Goal: Find specific page/section: Find specific page/section

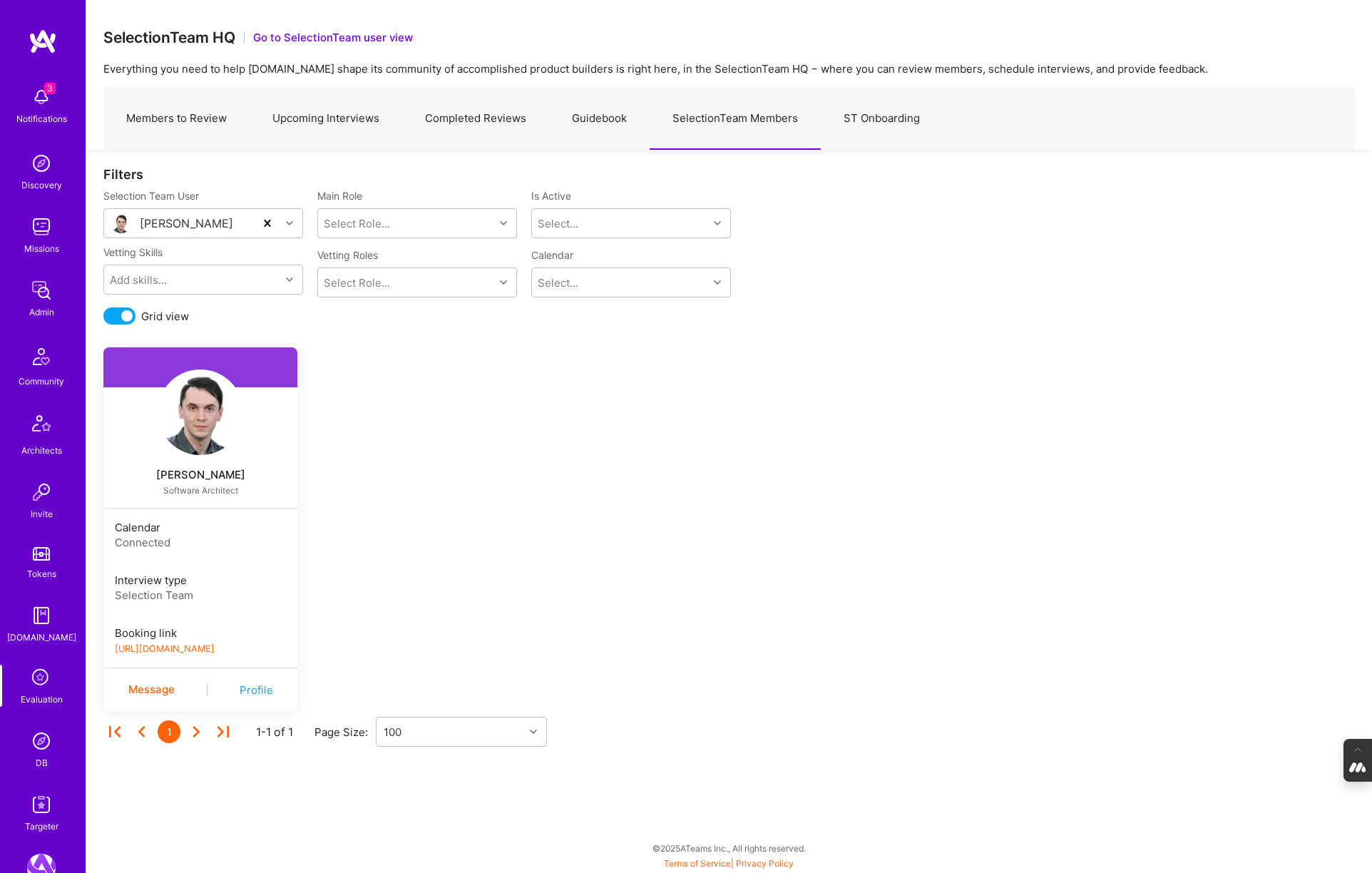
click at [42, 741] on img at bounding box center [41, 740] width 28 height 28
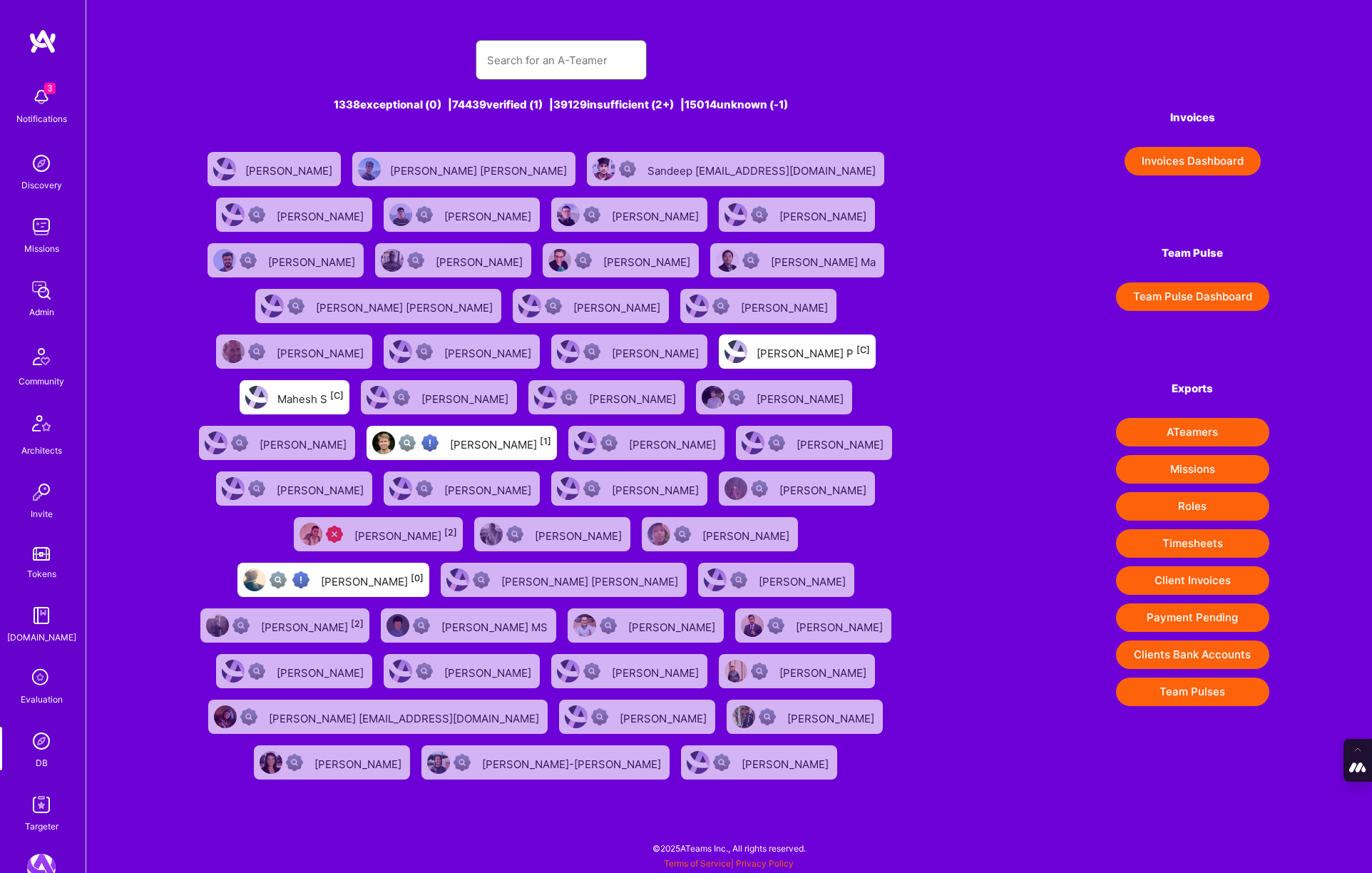
click at [492, 65] on input "text" at bounding box center [561, 60] width 149 height 36
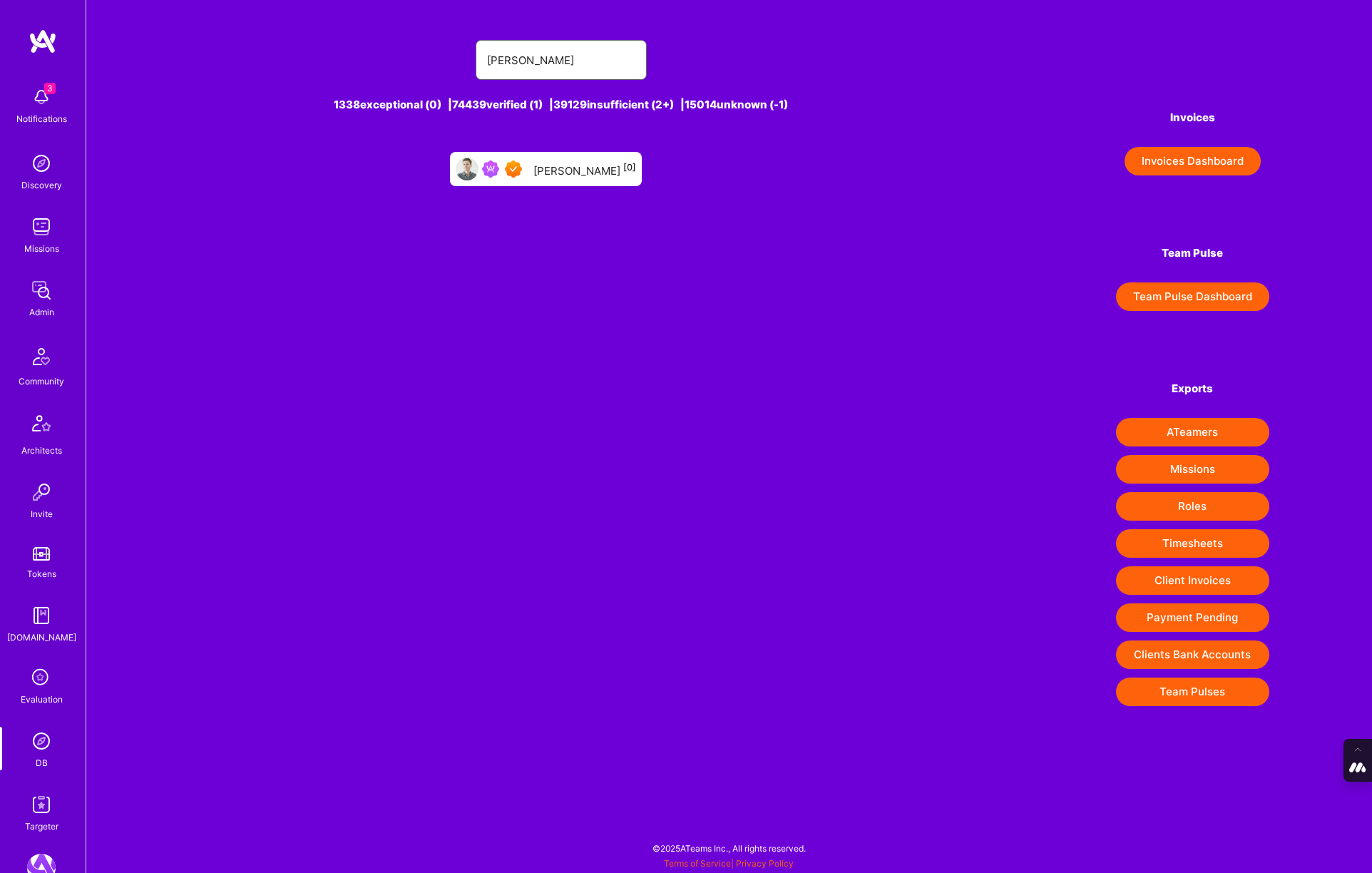
type input "[PERSON_NAME]"
click at [565, 179] on div "[PERSON_NAME] [0]" at bounding box center [546, 169] width 192 height 34
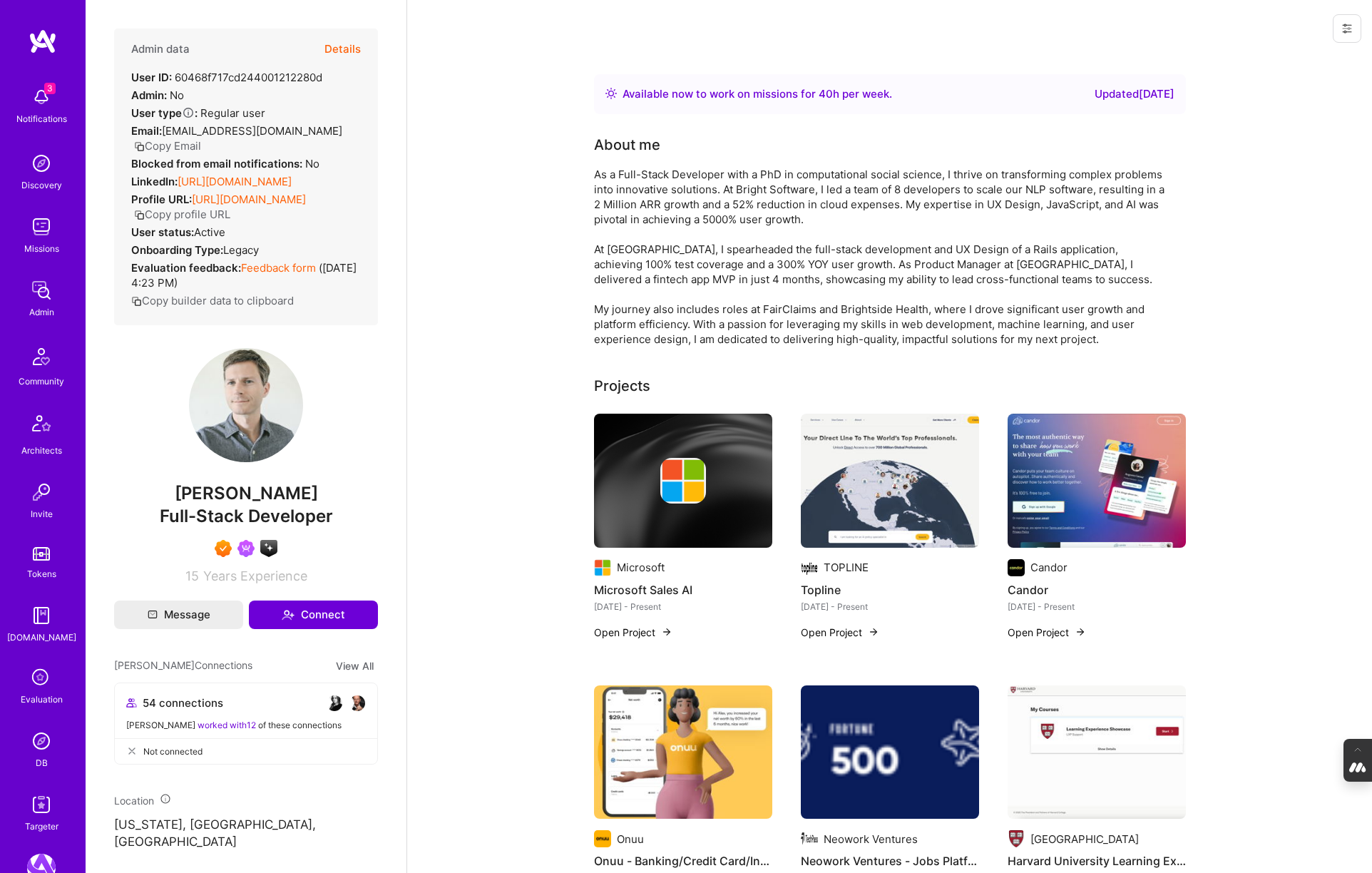
click at [337, 46] on button "Details" at bounding box center [342, 49] width 36 height 42
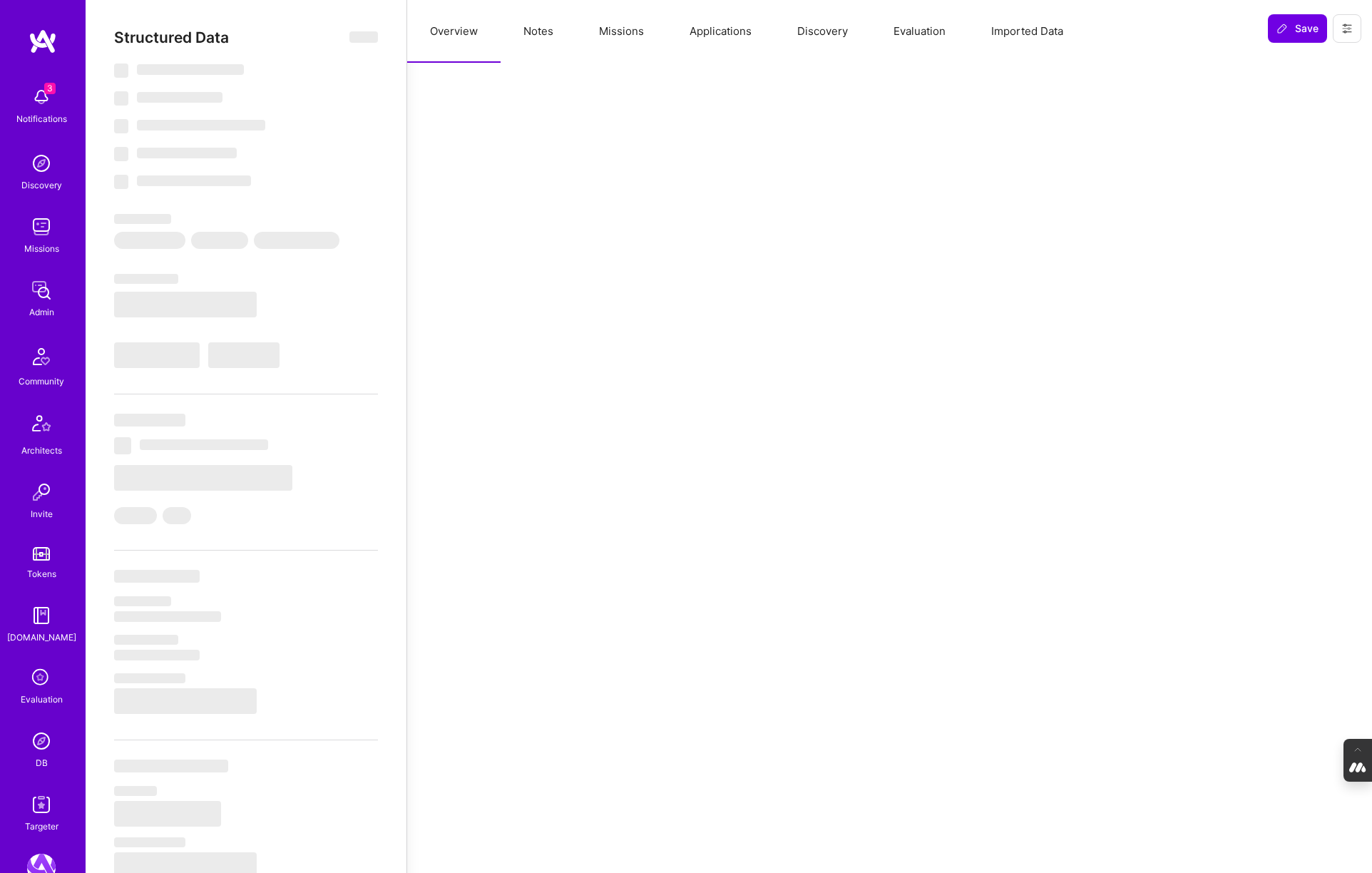
click at [548, 34] on button "Notes" at bounding box center [538, 31] width 75 height 62
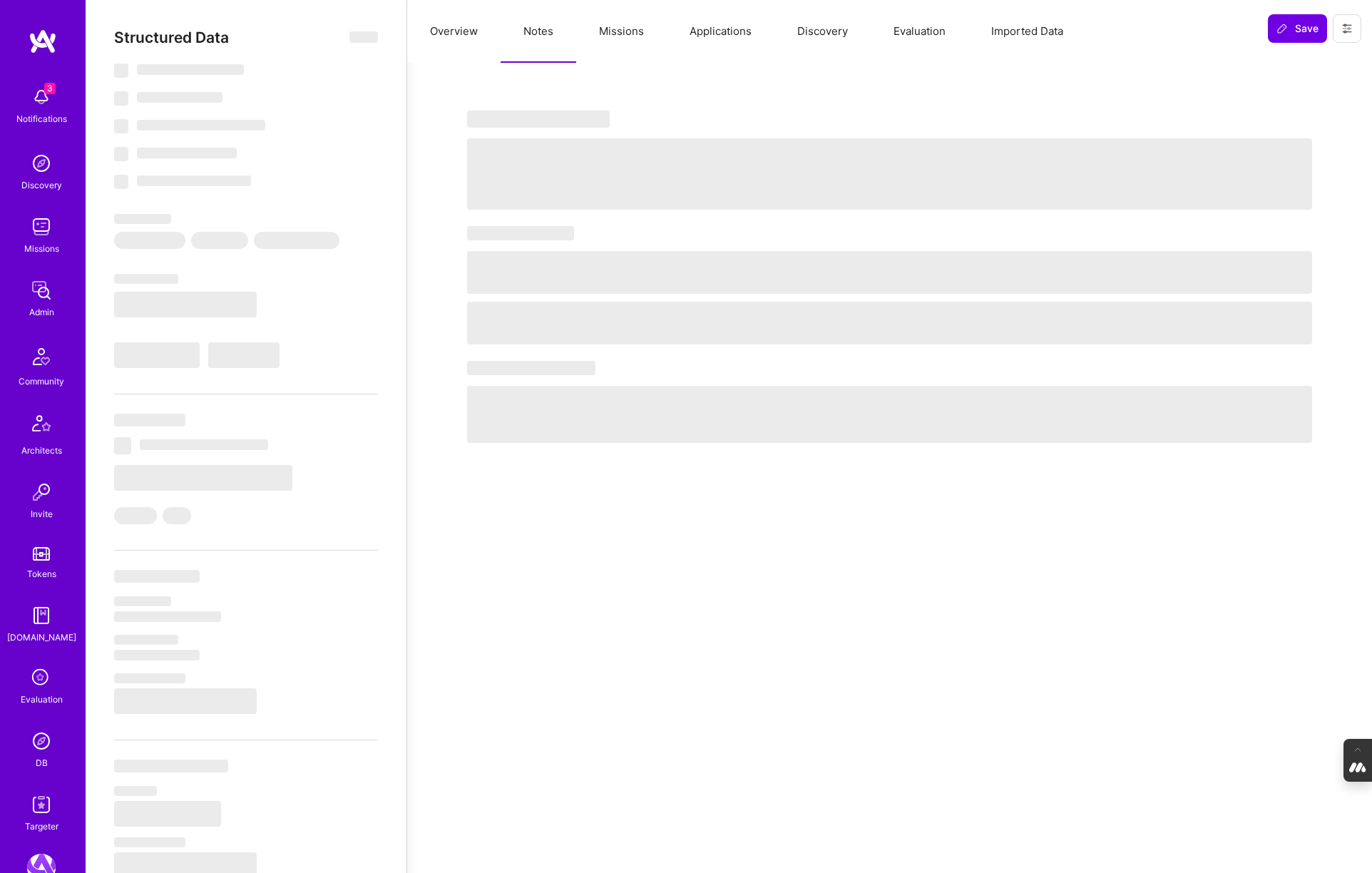
type textarea "x"
select select "Right Now"
select select "7"
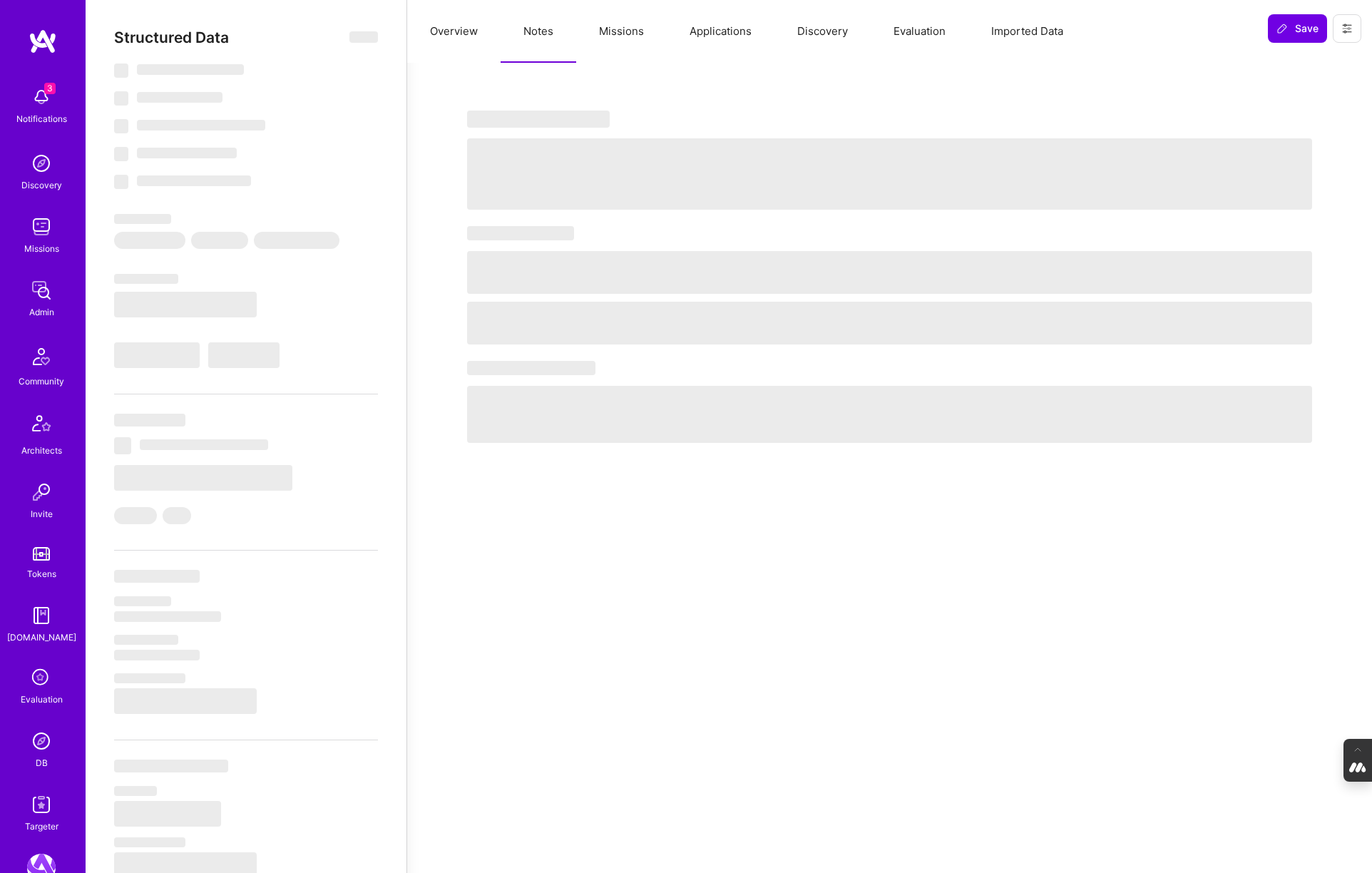
select select "7"
select select "US"
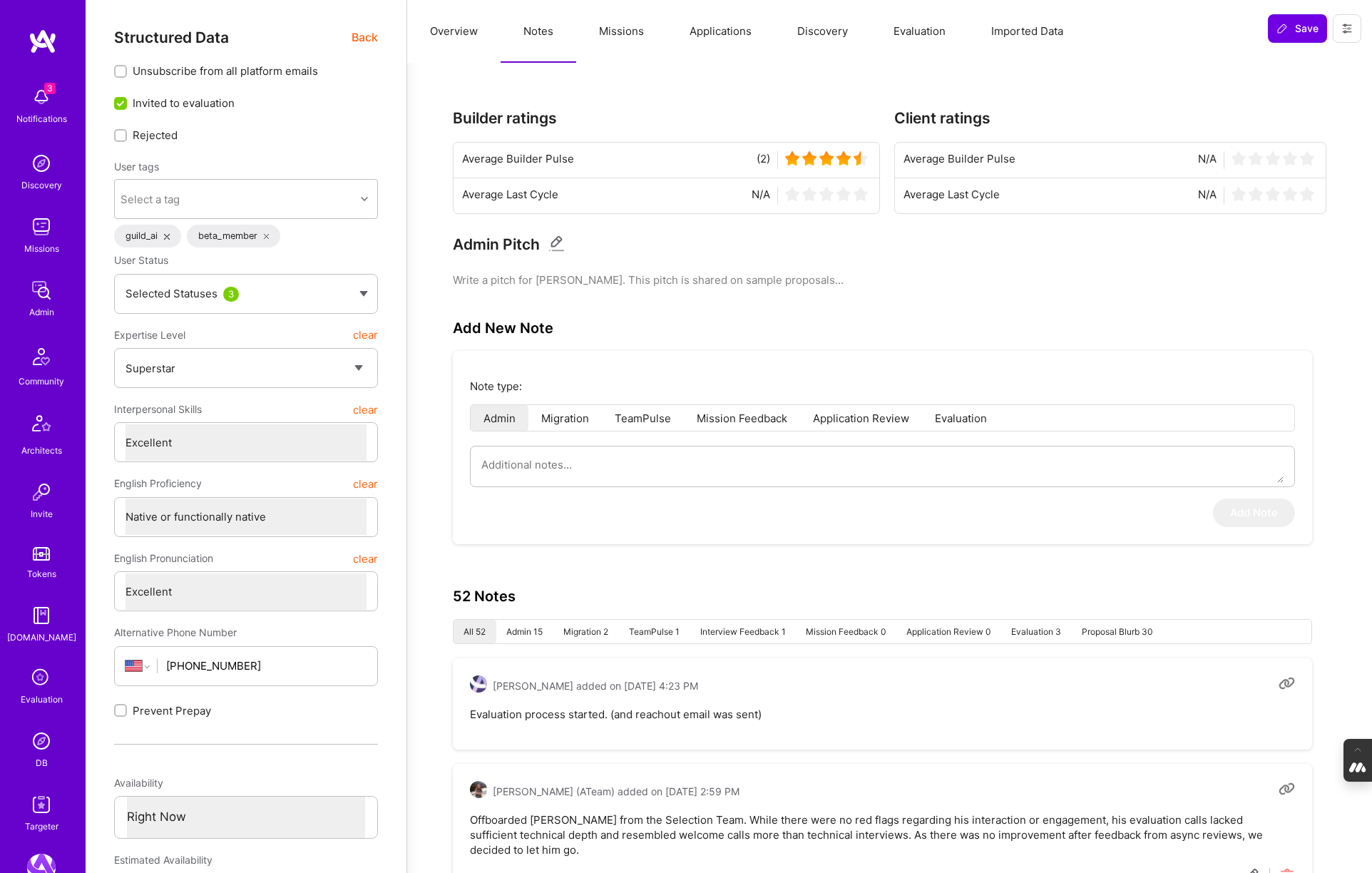
click at [371, 43] on span "Back" at bounding box center [364, 37] width 26 height 18
click at [360, 35] on span "Back" at bounding box center [364, 37] width 26 height 18
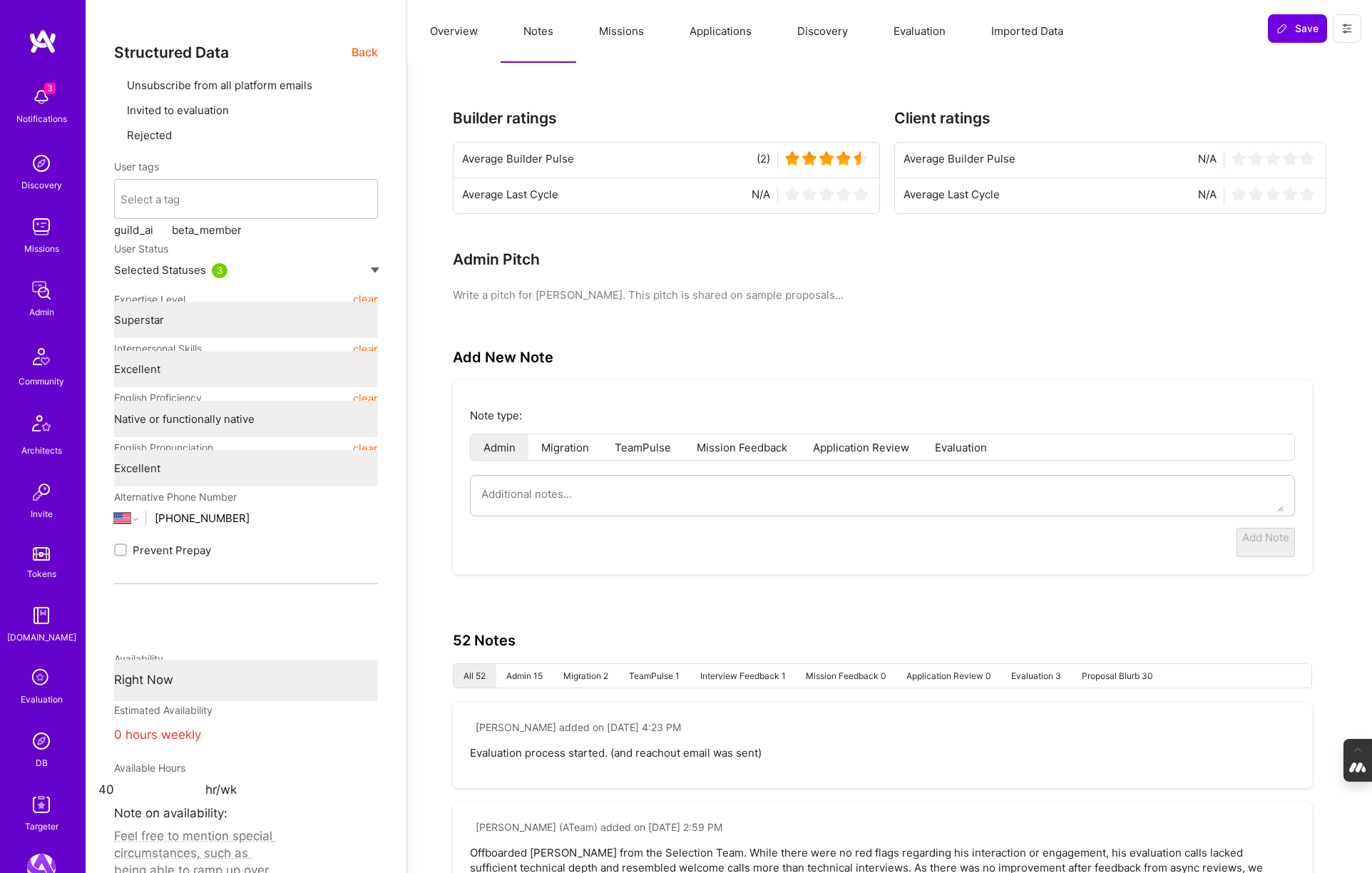
type textarea "x"
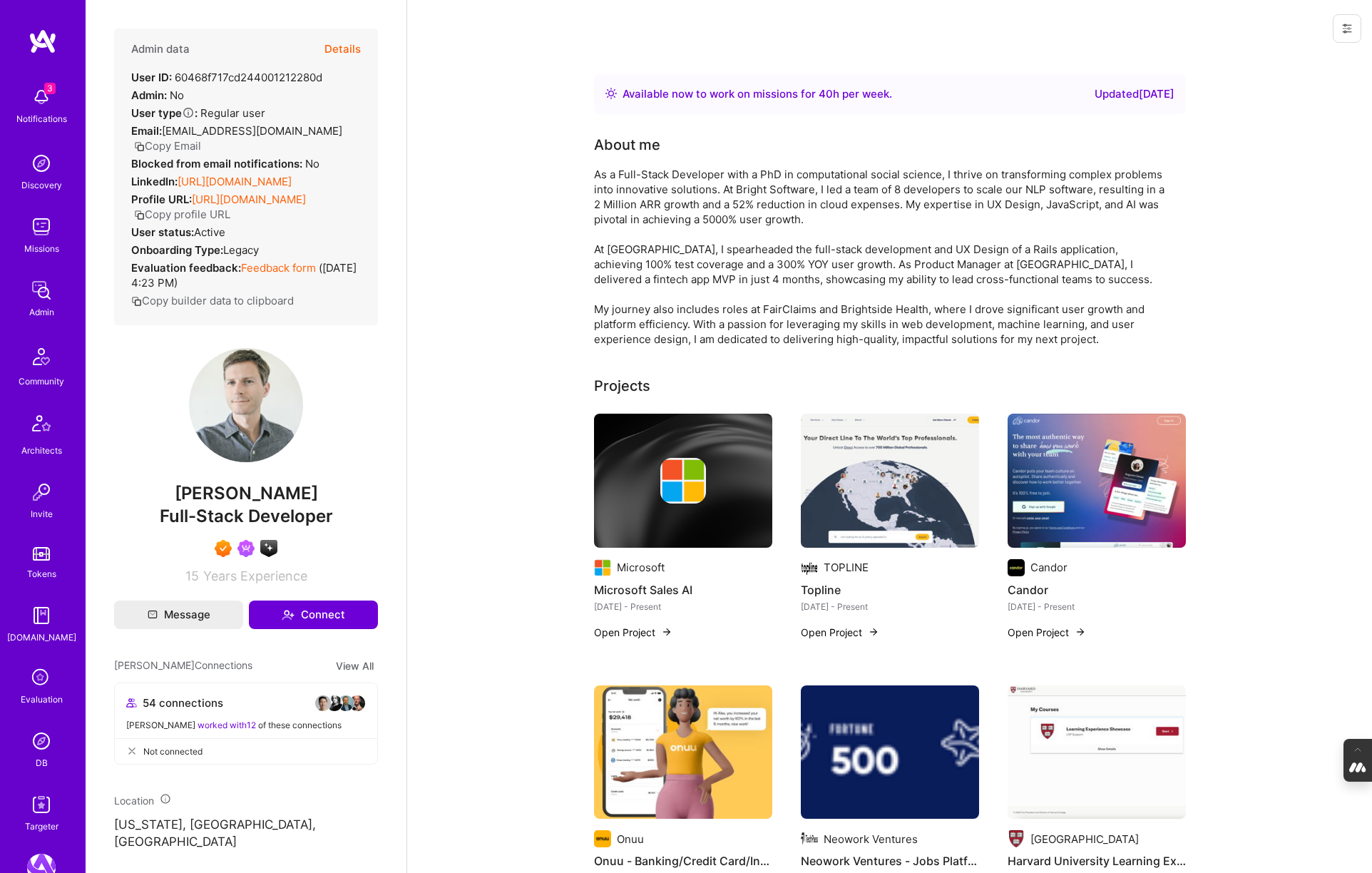
click at [52, 743] on img at bounding box center [41, 740] width 28 height 28
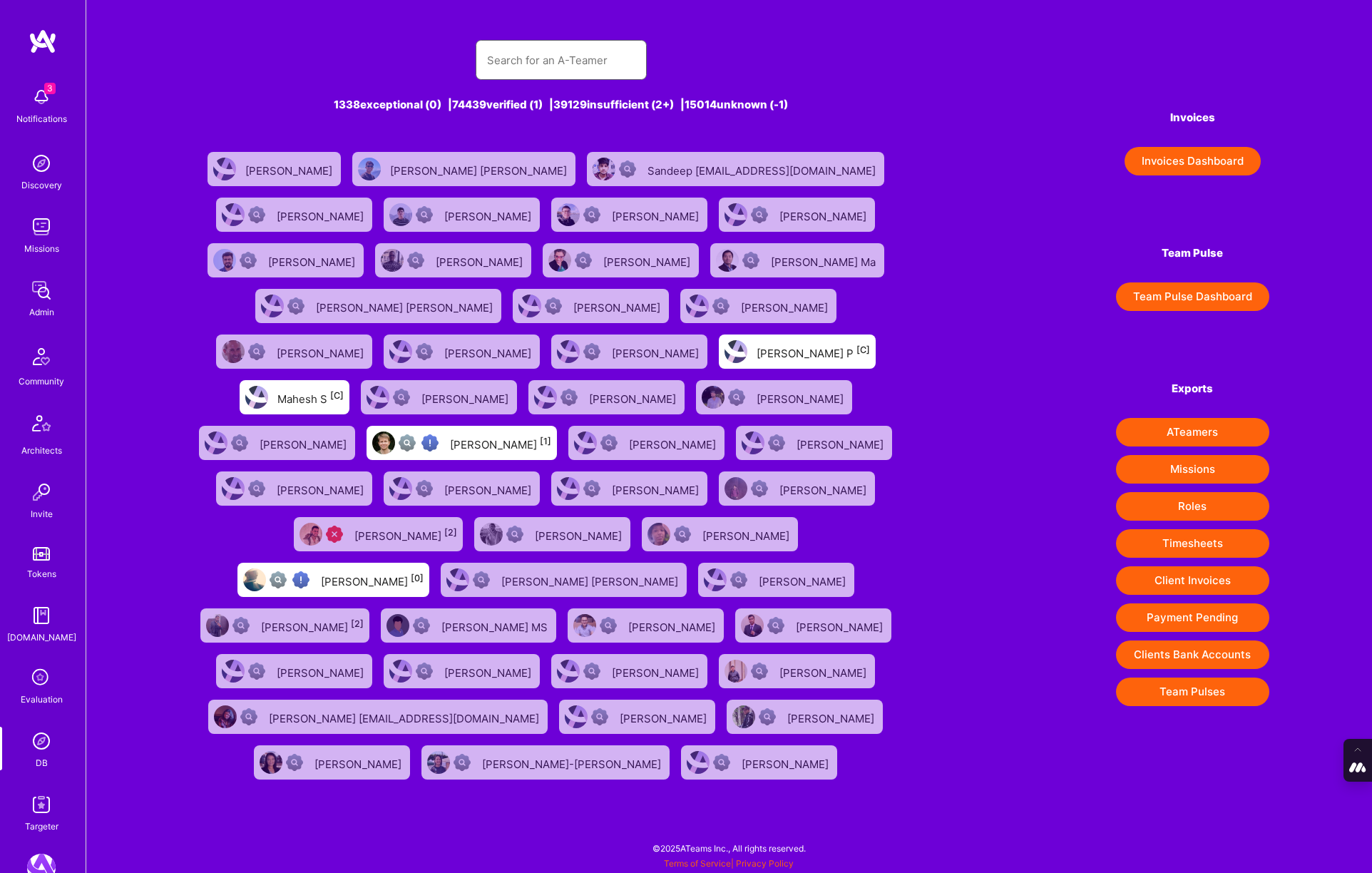
click at [598, 57] on input "text" at bounding box center [561, 60] width 149 height 36
type input "[PERSON_NAME]"
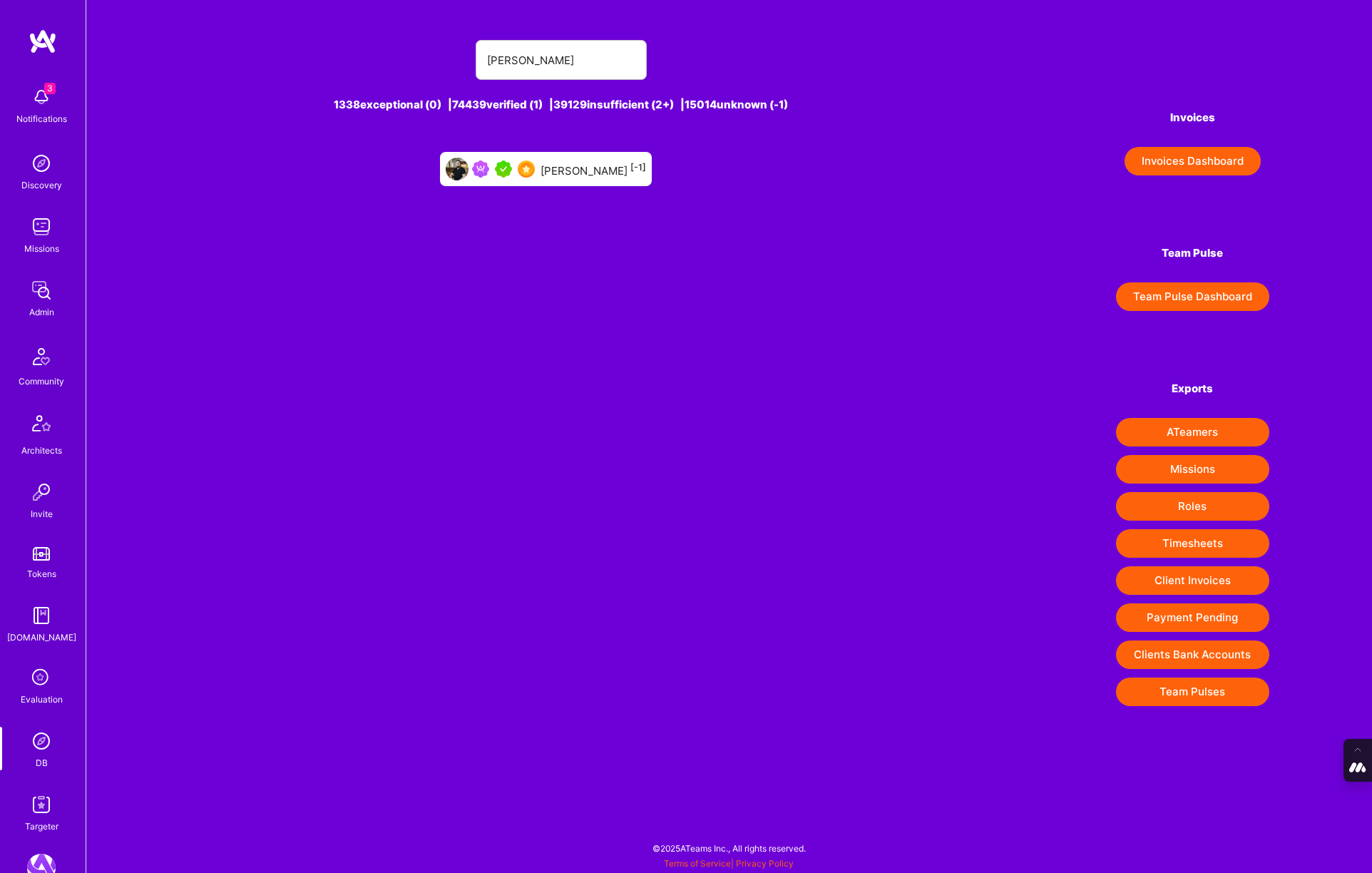
click at [570, 175] on div "[PERSON_NAME] [-1]" at bounding box center [593, 168] width 106 height 18
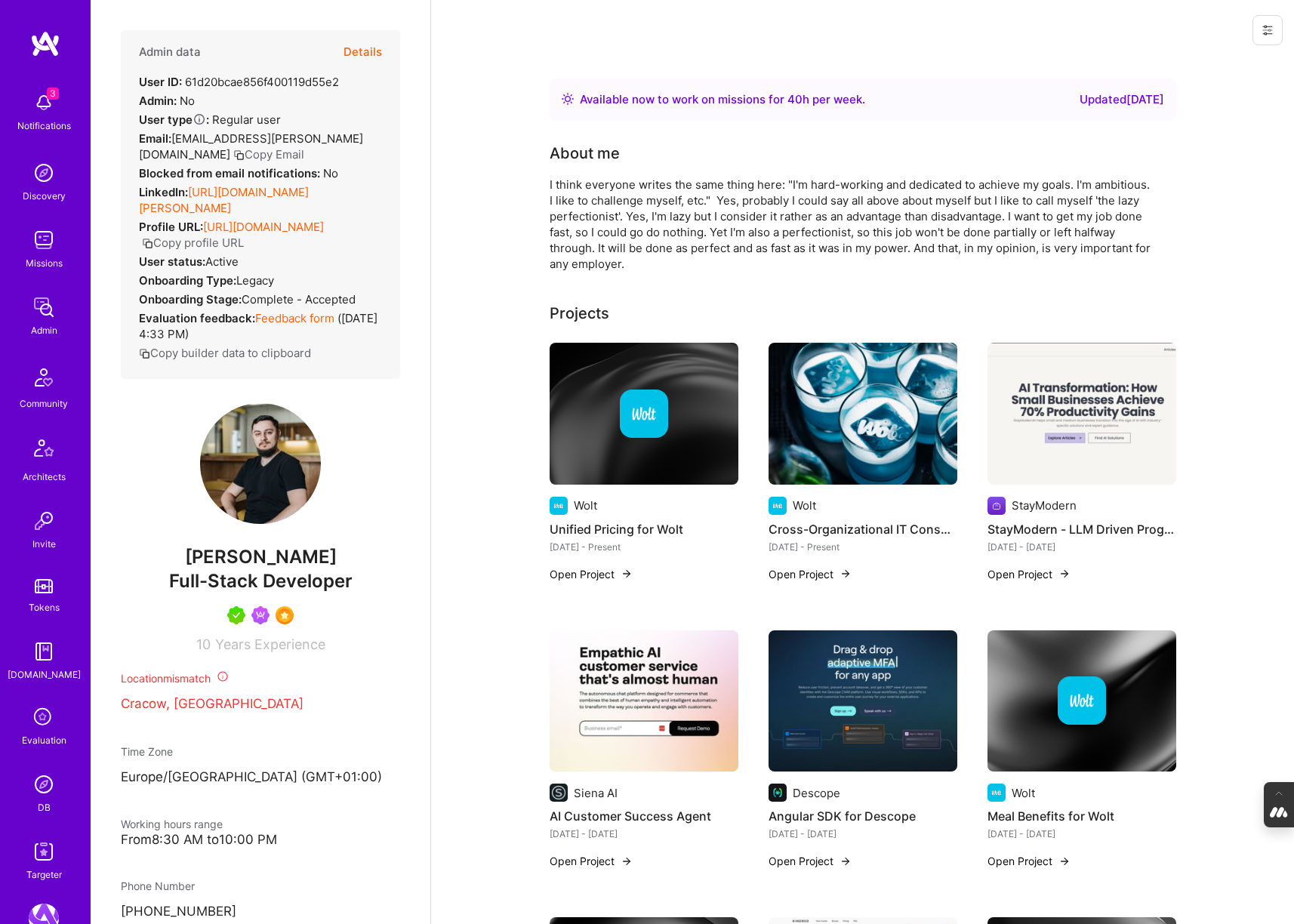
click at [40, 790] on img at bounding box center [43, 783] width 30 height 30
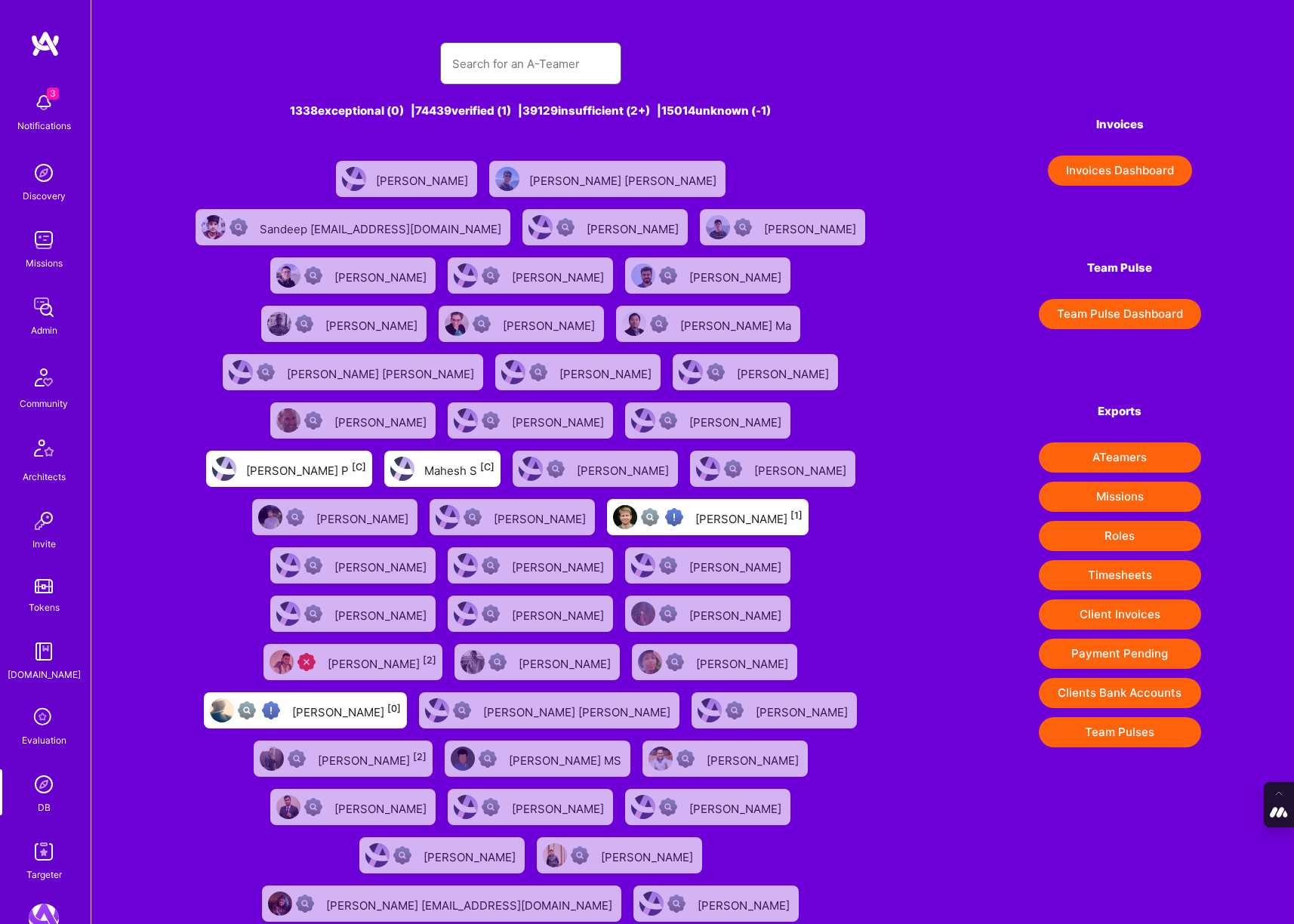
click at [477, 69] on input "text" at bounding box center [531, 63] width 157 height 38
type input "[PERSON_NAME]"
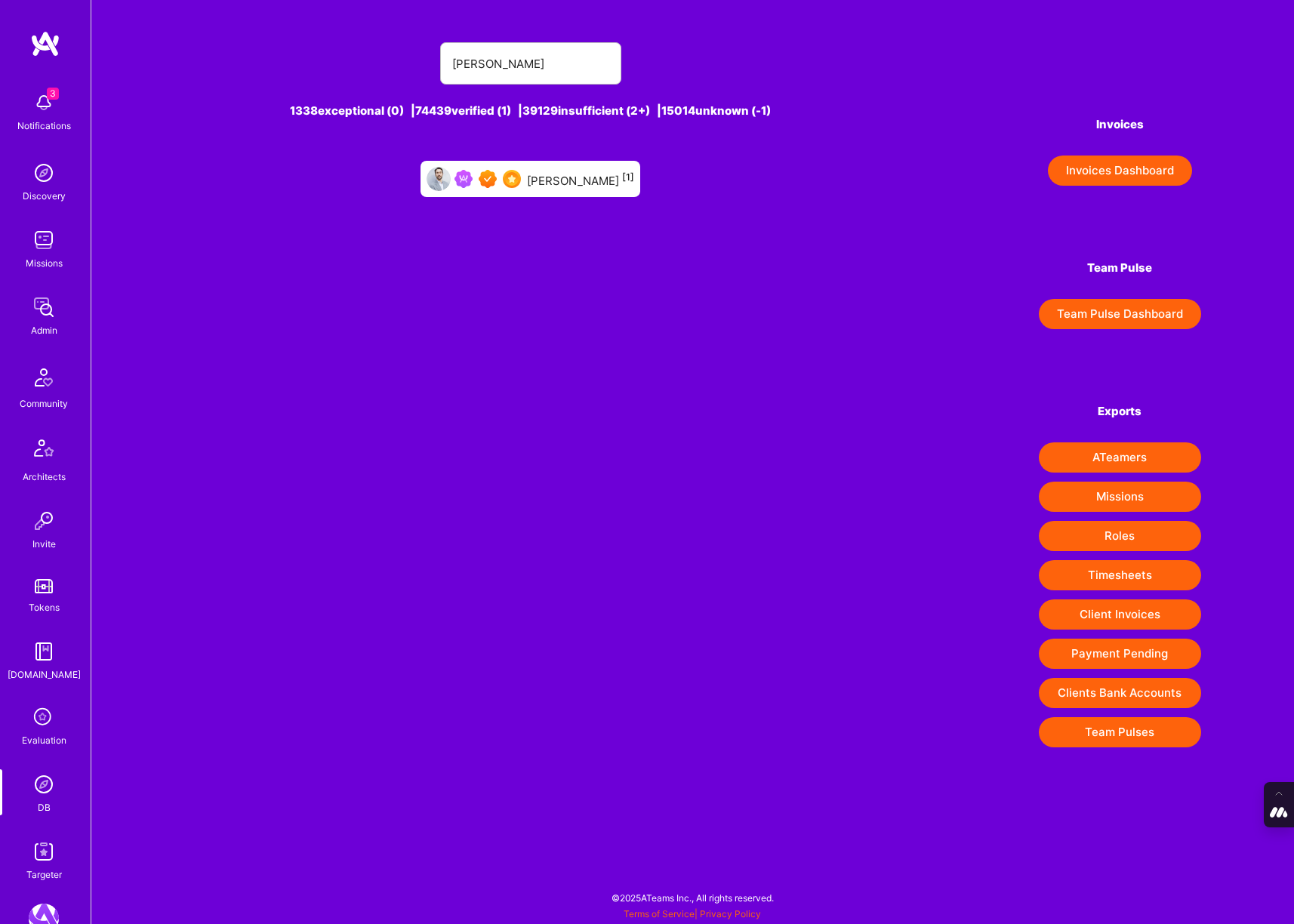
click at [584, 190] on div "[PERSON_NAME] [1]" at bounding box center [530, 179] width 220 height 36
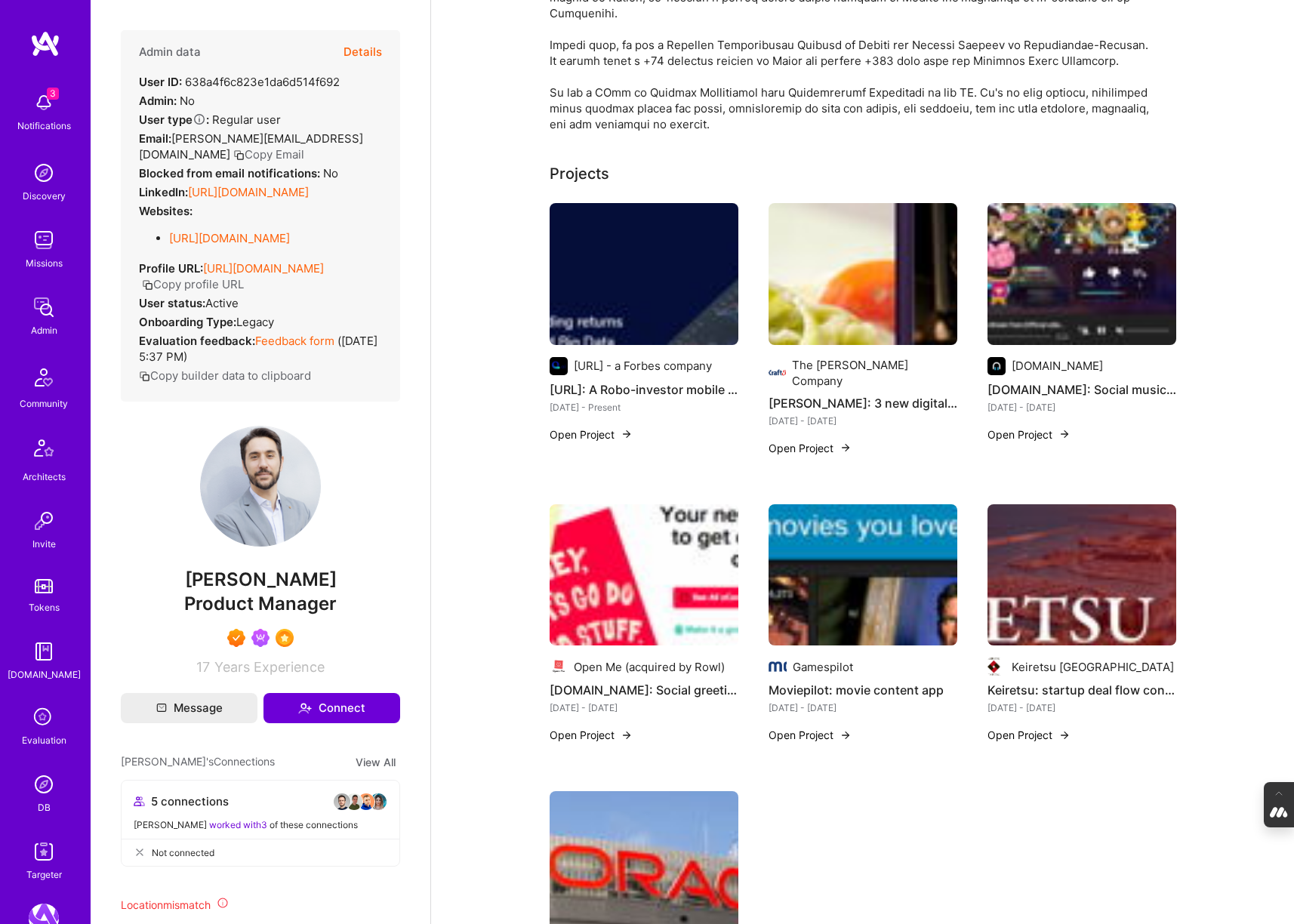
scroll to position [320, 0]
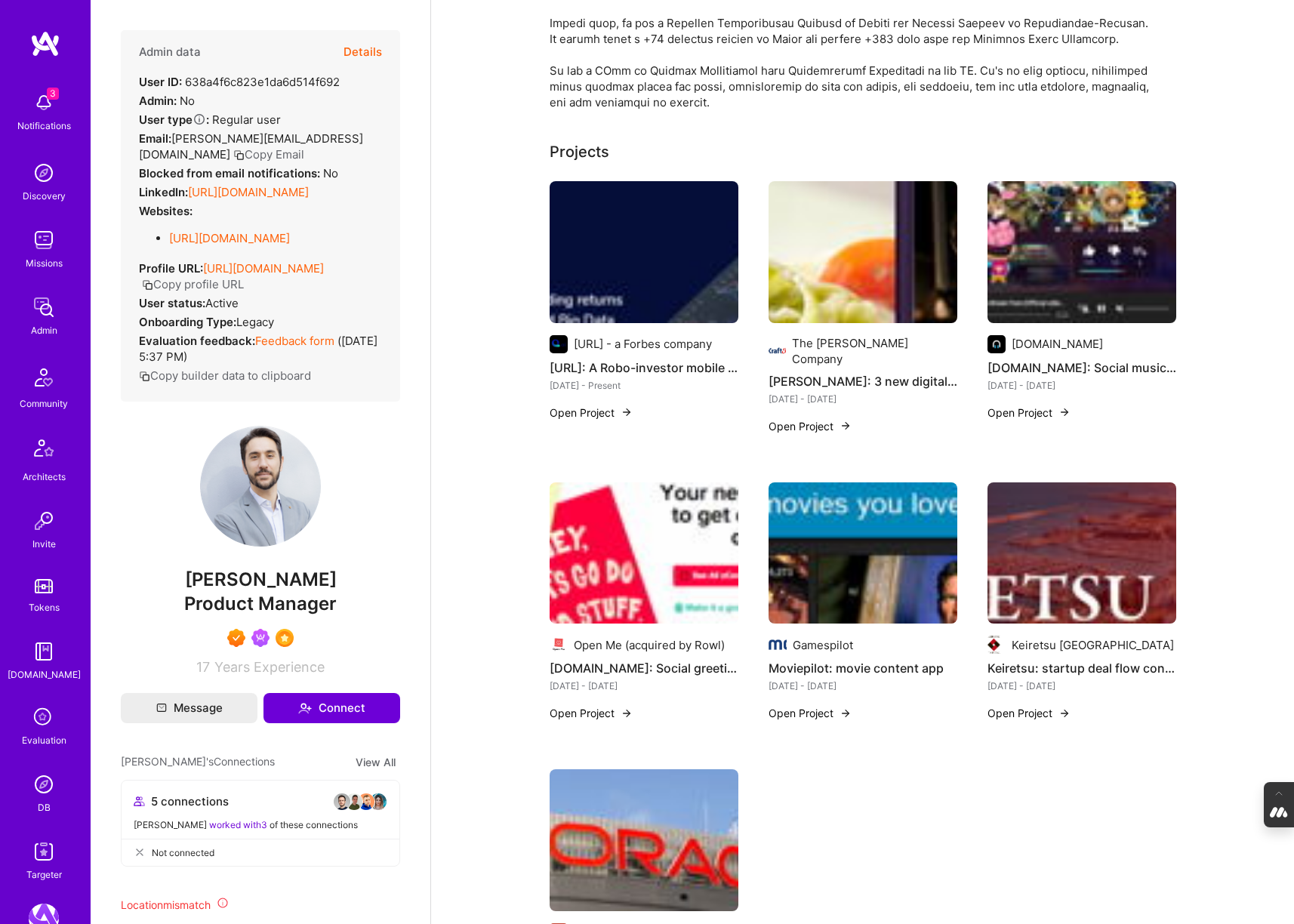
click at [37, 791] on img at bounding box center [43, 783] width 30 height 30
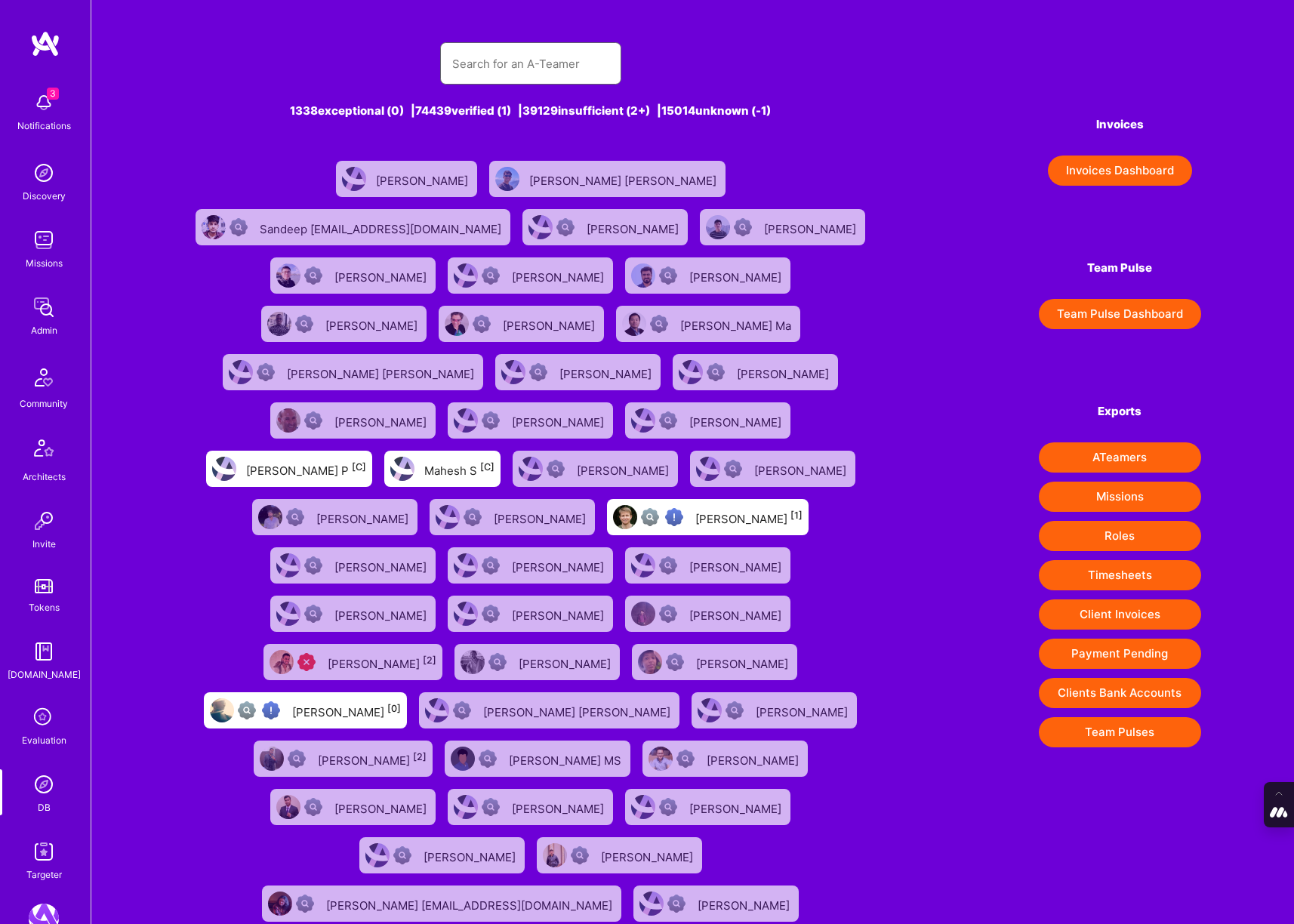
click at [495, 64] on input "text" at bounding box center [531, 63] width 157 height 38
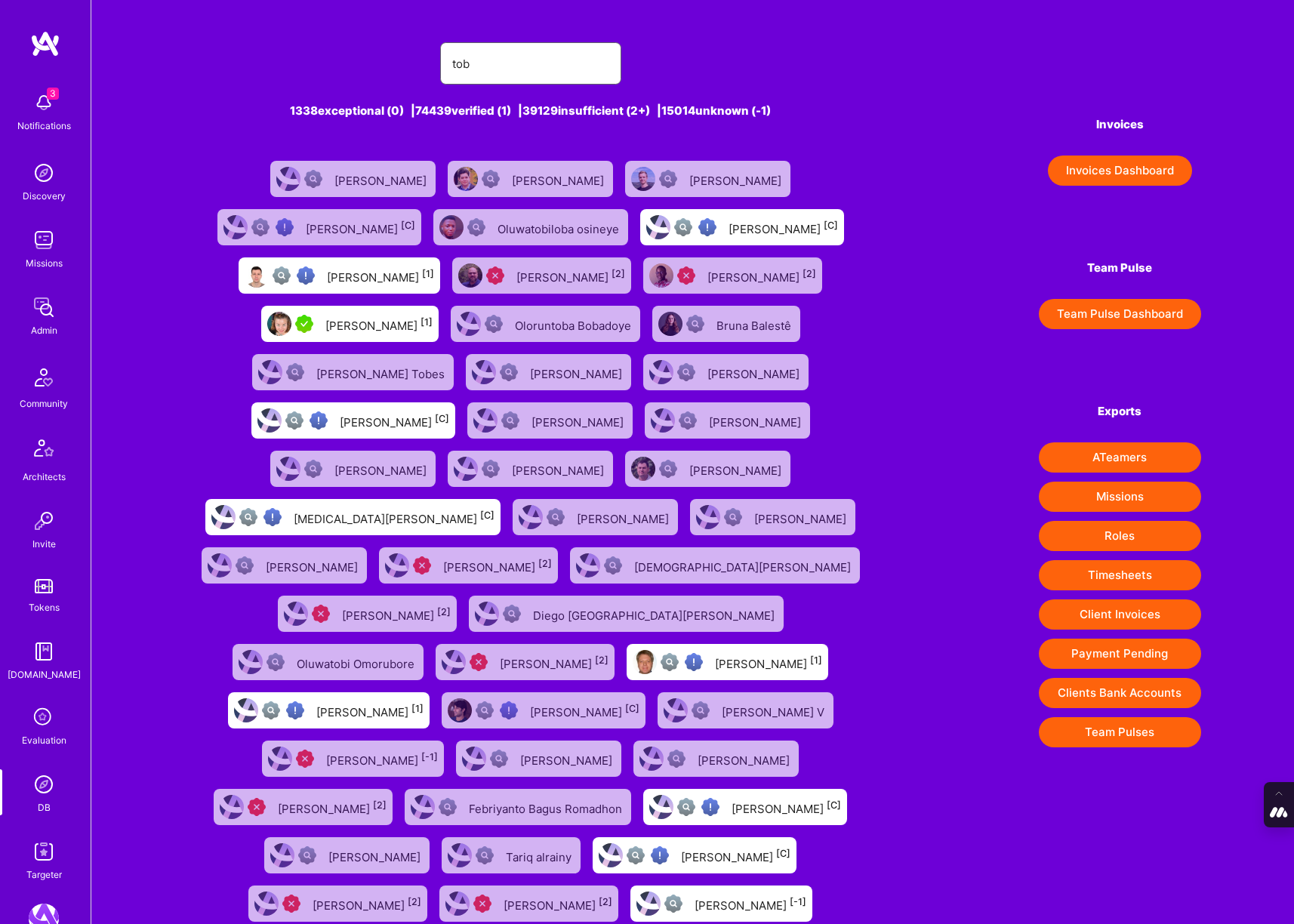
type input "[PERSON_NAME]"
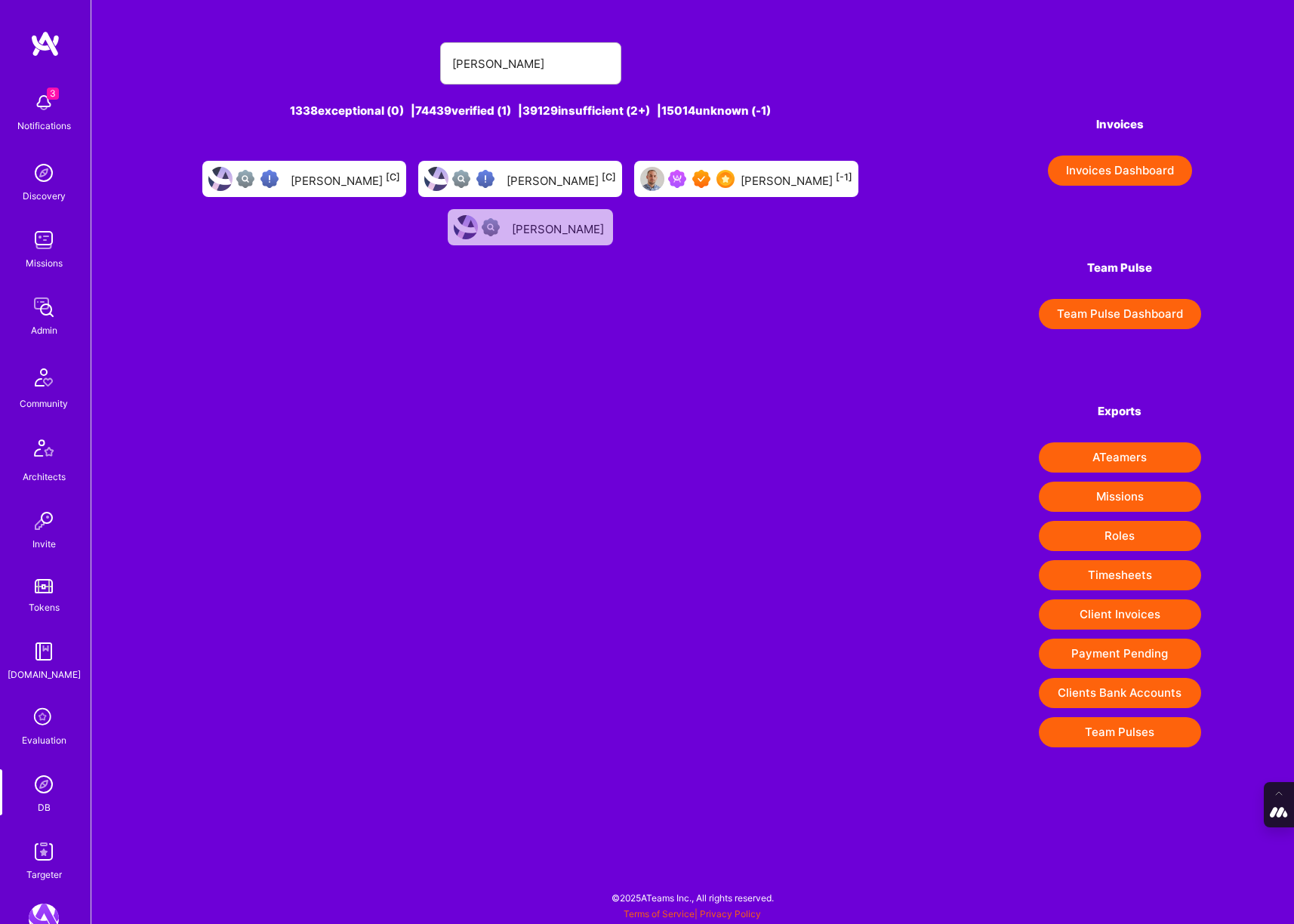
click at [634, 194] on div "[PERSON_NAME] [-1]" at bounding box center [746, 179] width 224 height 36
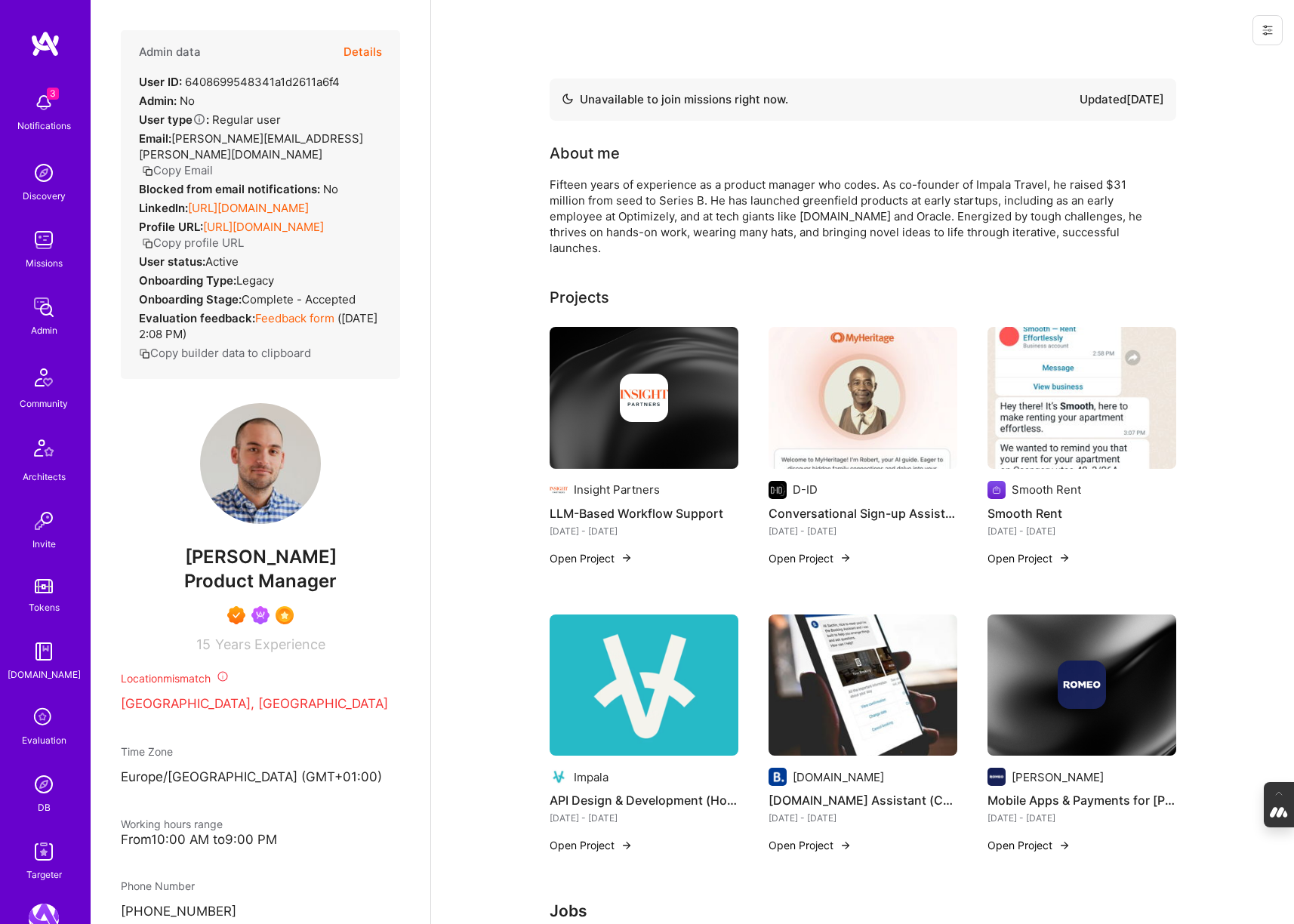
click at [50, 787] on img at bounding box center [43, 783] width 30 height 30
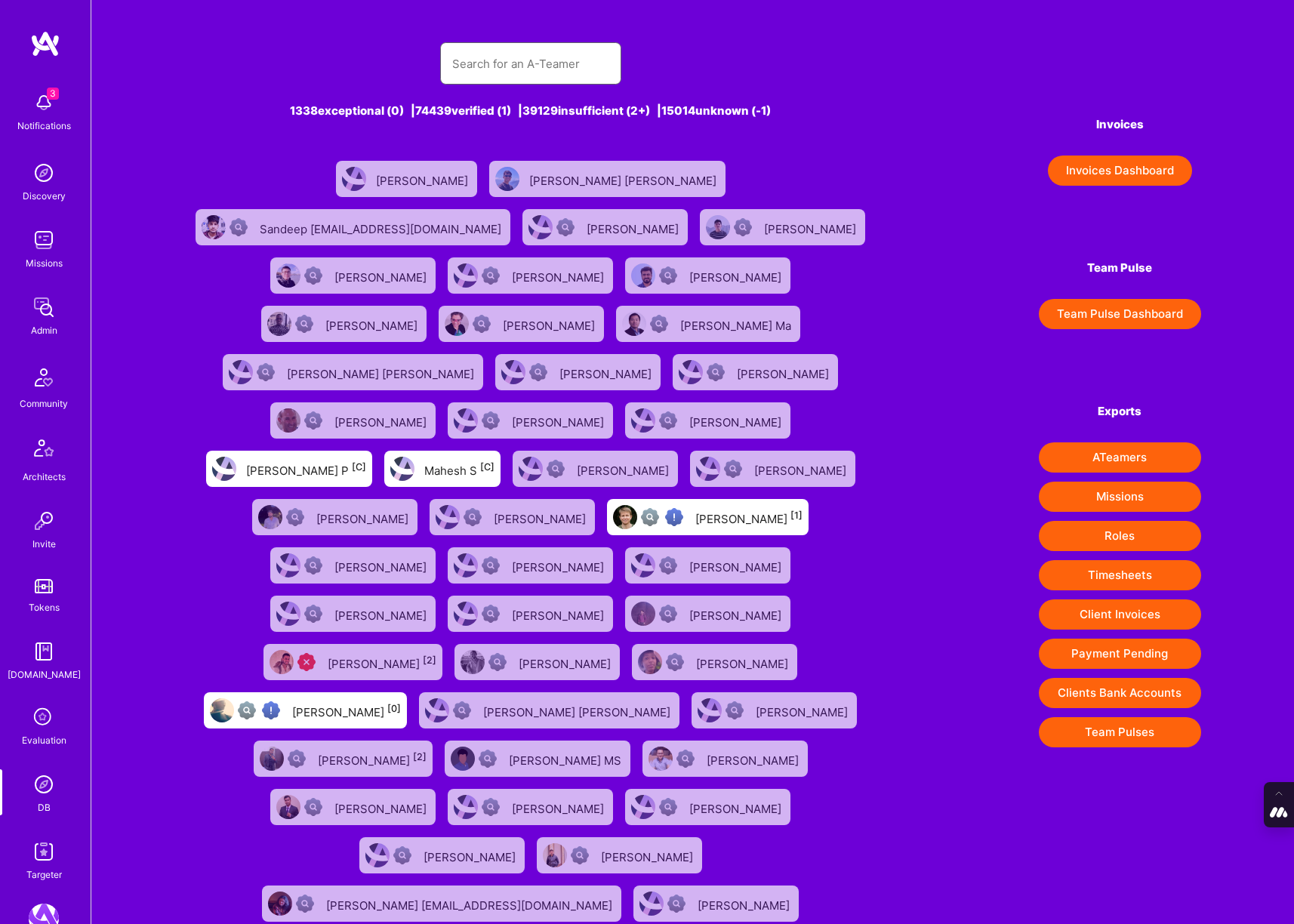
click at [501, 62] on input "text" at bounding box center [531, 63] width 157 height 38
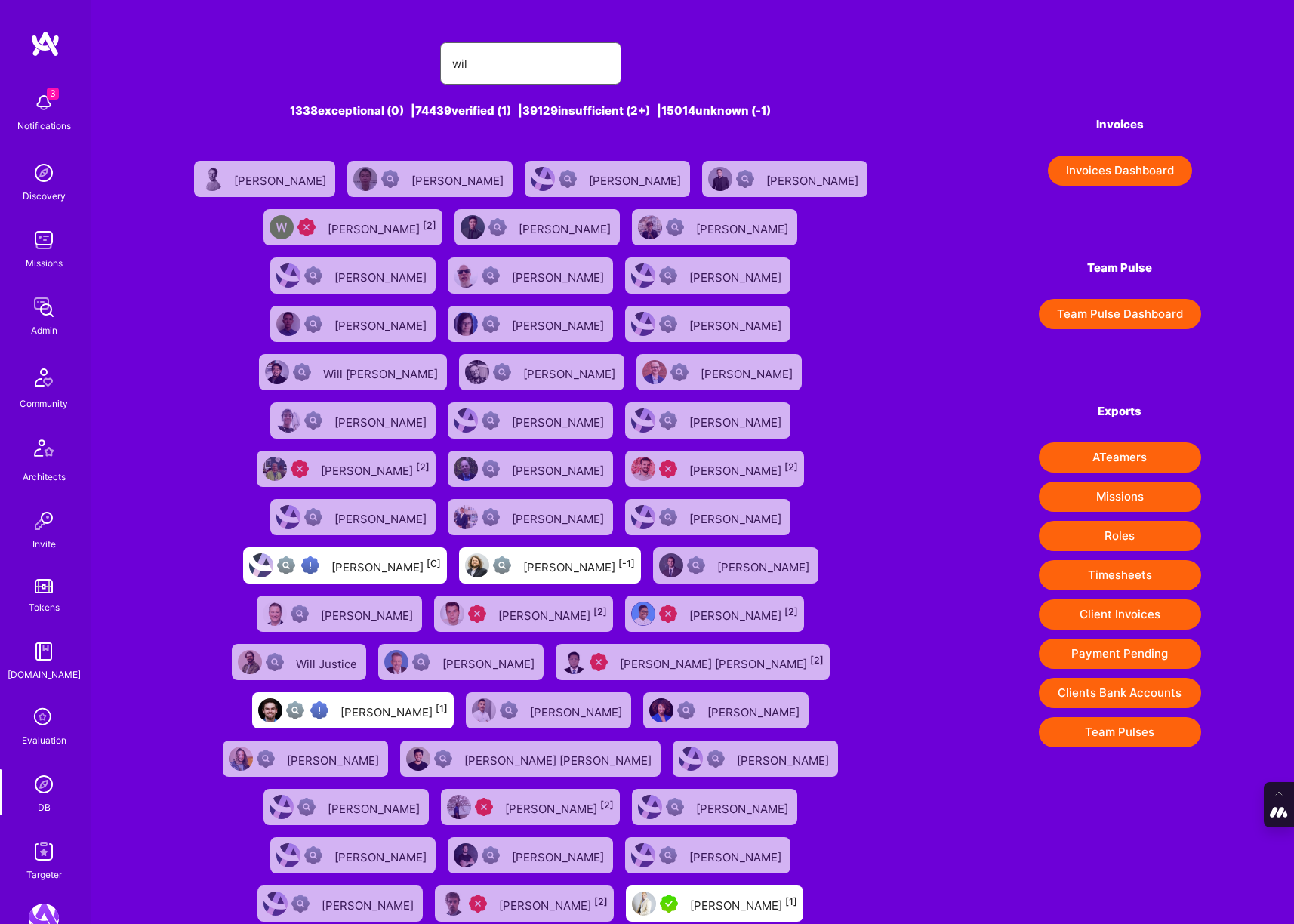
type input "[PERSON_NAME]"
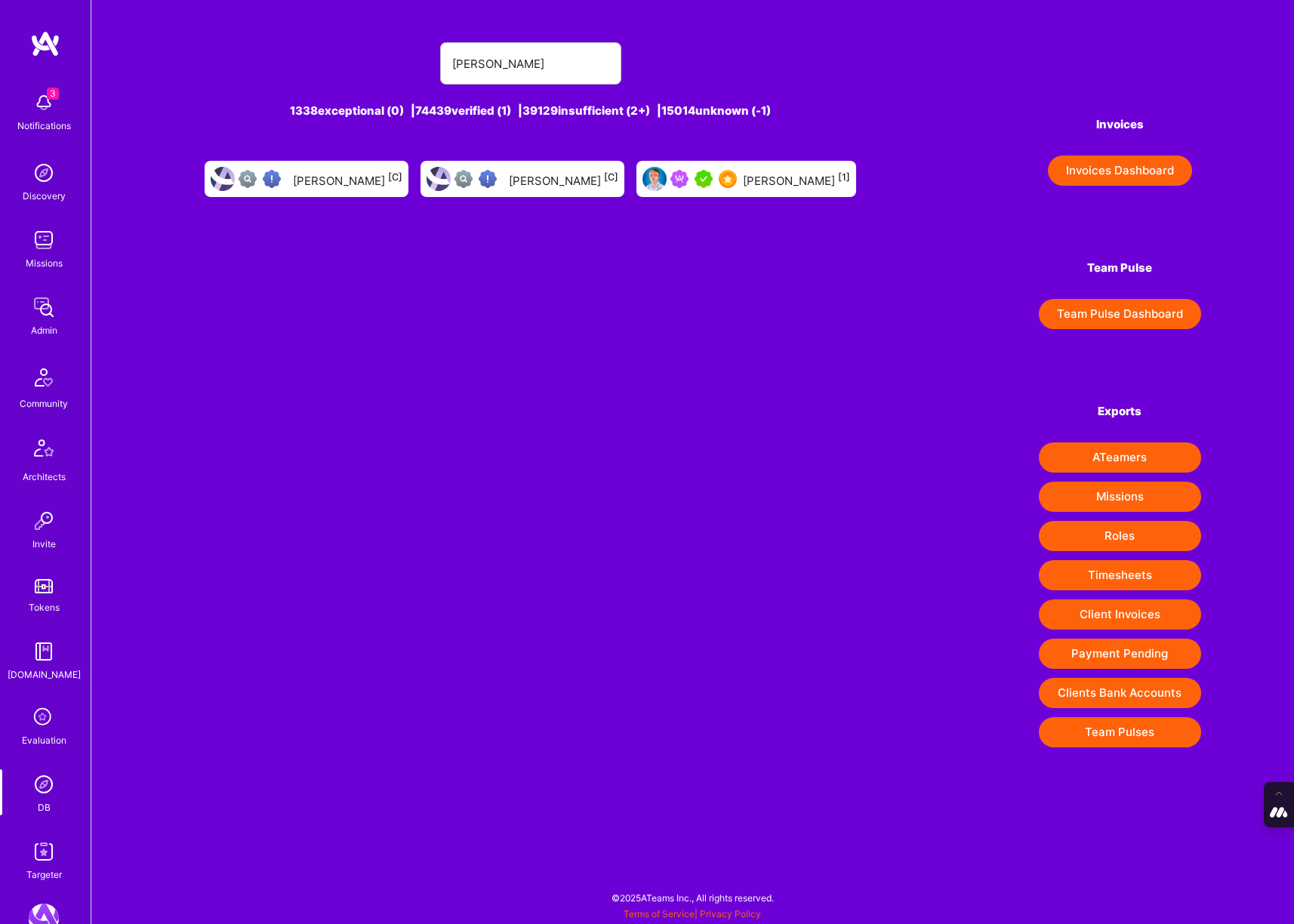
click at [752, 183] on div "[PERSON_NAME] [1]" at bounding box center [797, 178] width 107 height 19
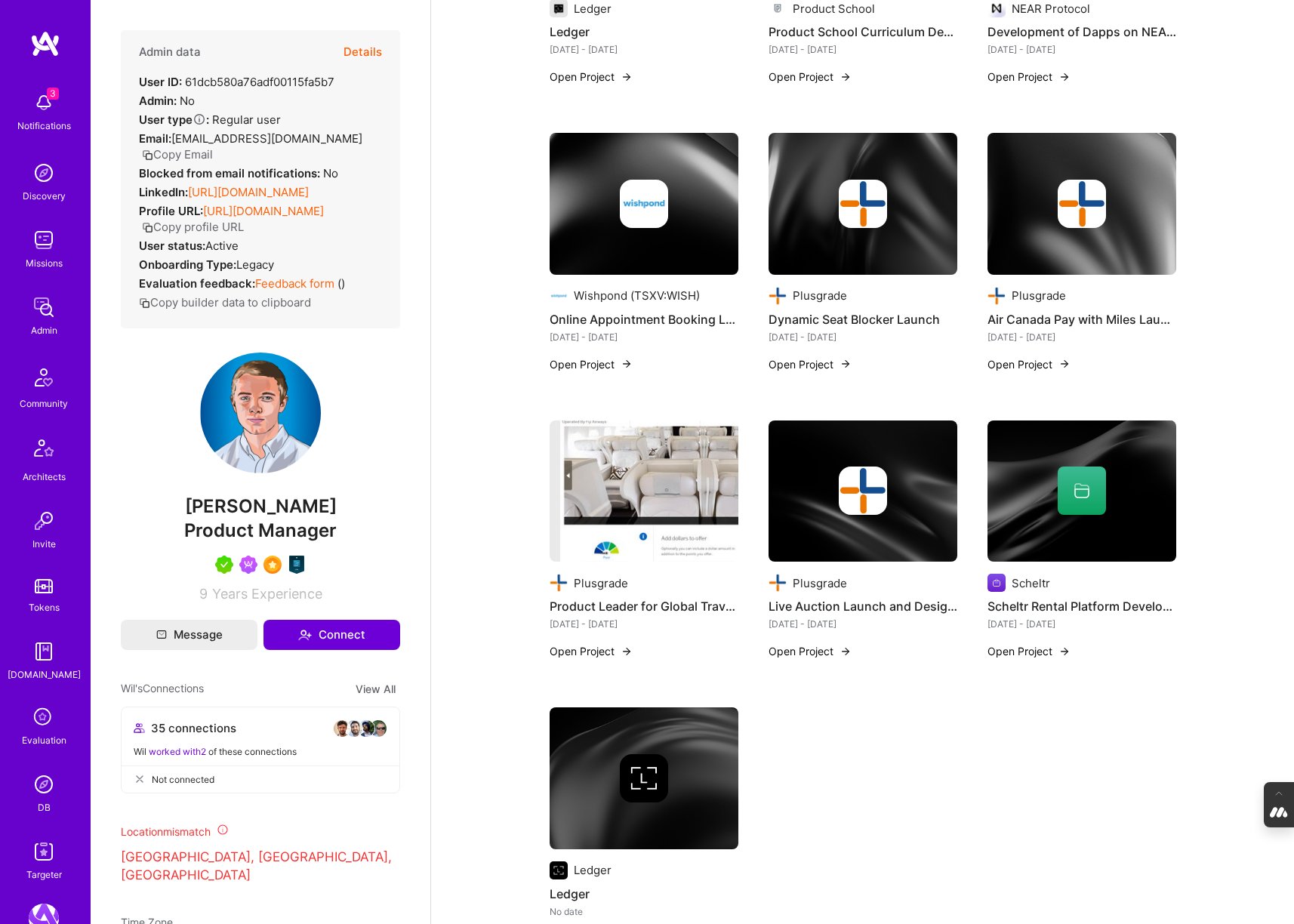
scroll to position [819, 0]
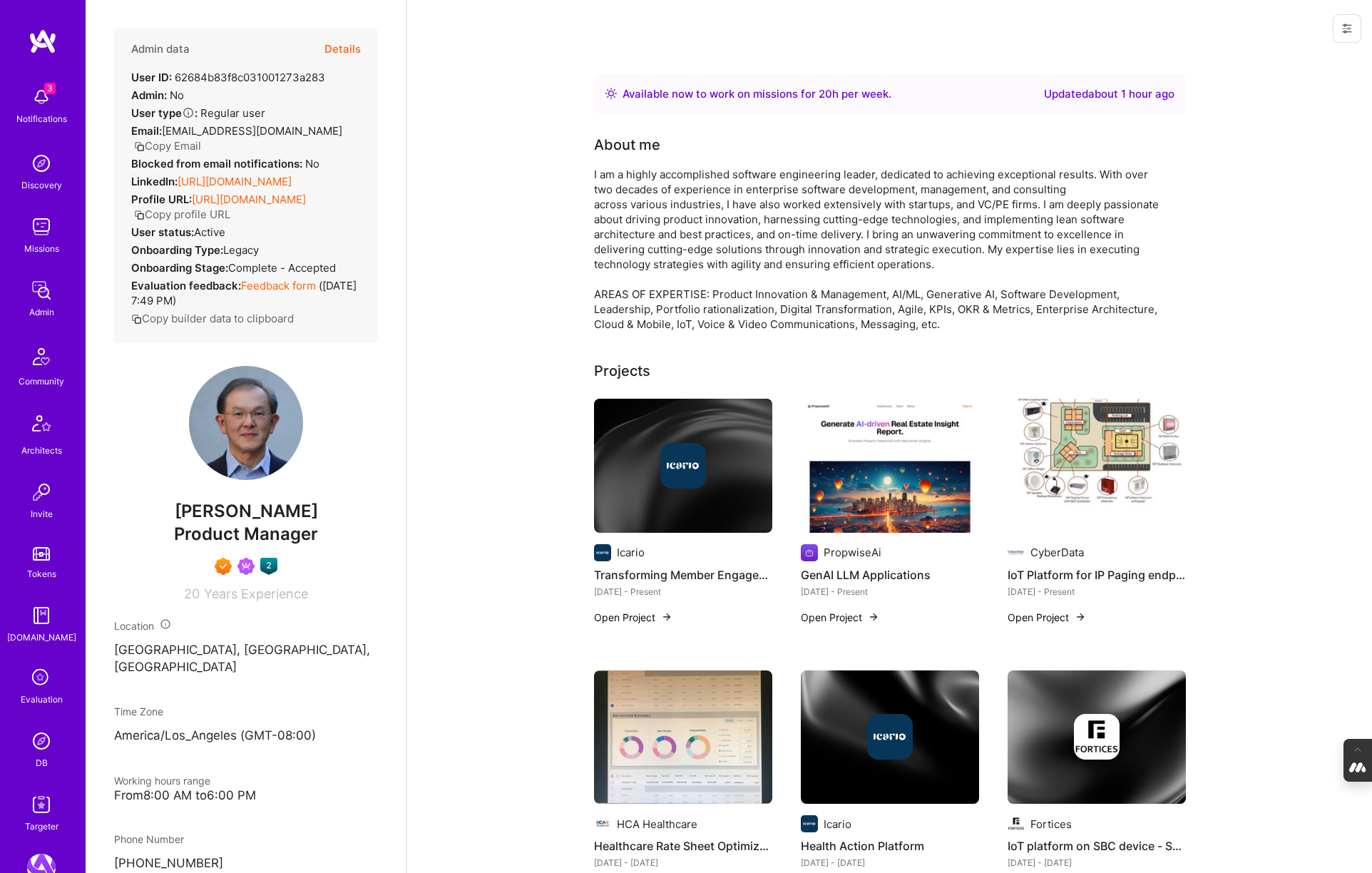
scroll to position [503, 0]
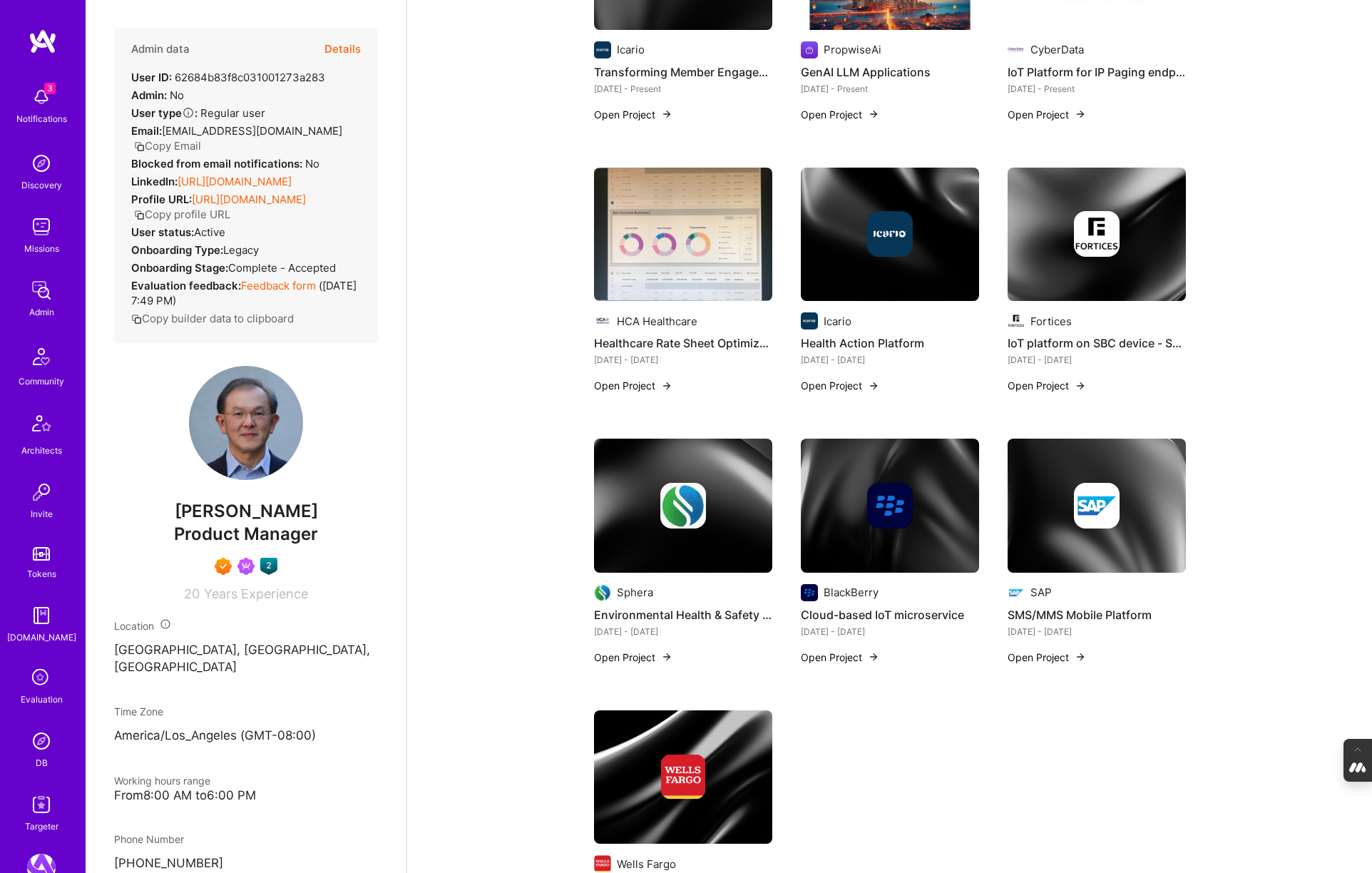
click at [35, 753] on img at bounding box center [41, 740] width 28 height 28
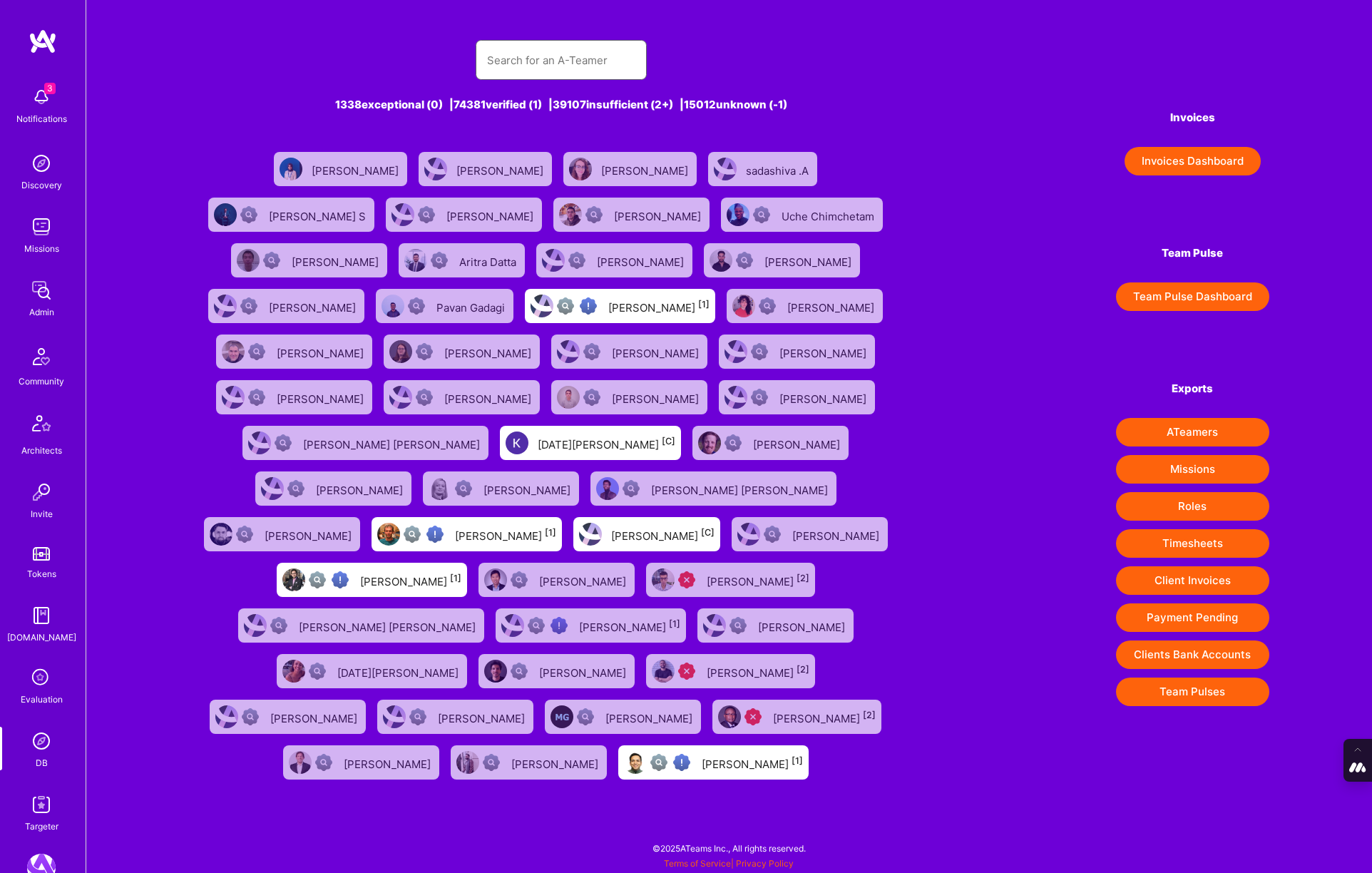
click at [542, 51] on input "text" at bounding box center [561, 60] width 149 height 36
